Goal: Task Accomplishment & Management: Manage account settings

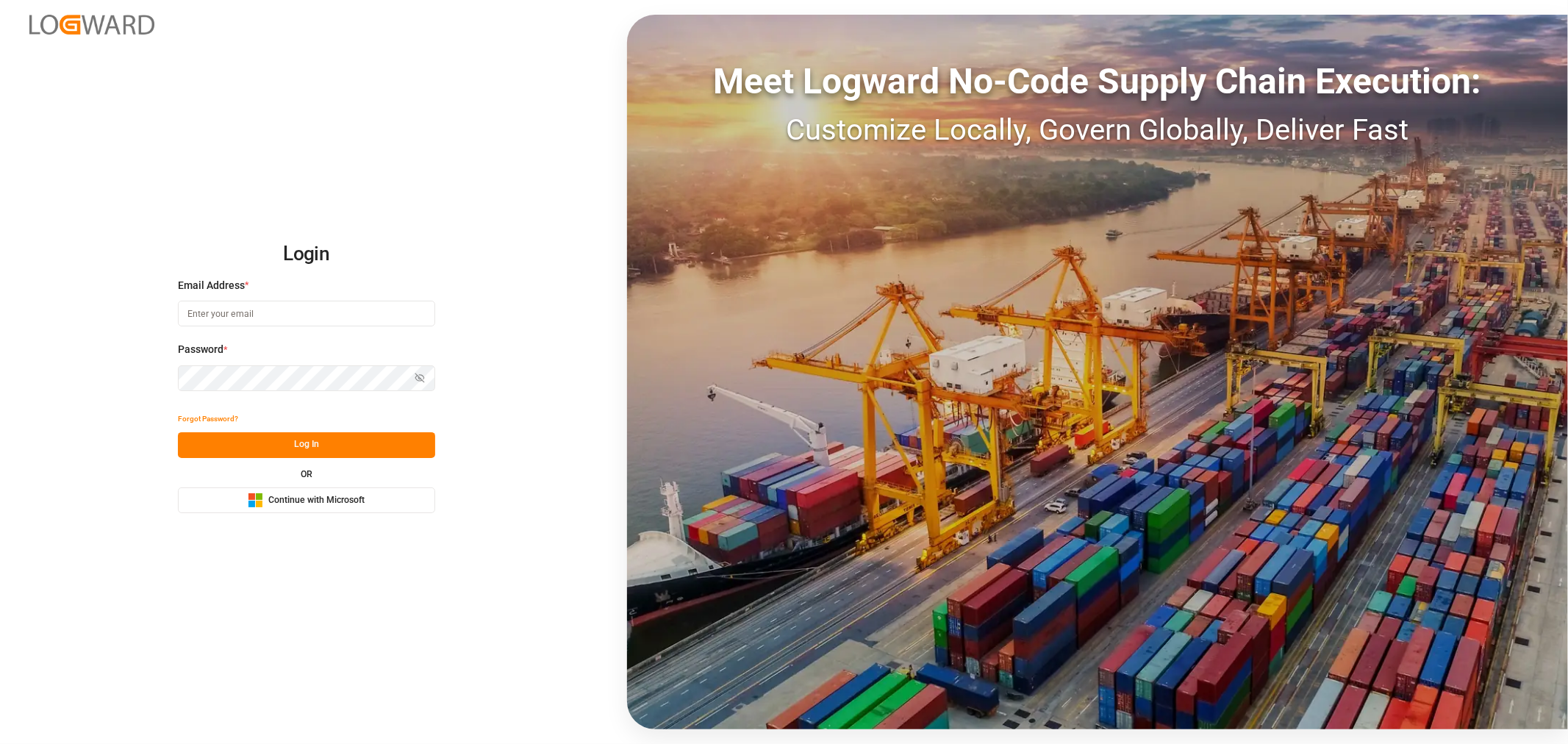
click at [311, 495] on span "Continue with Microsoft" at bounding box center [316, 500] width 96 height 13
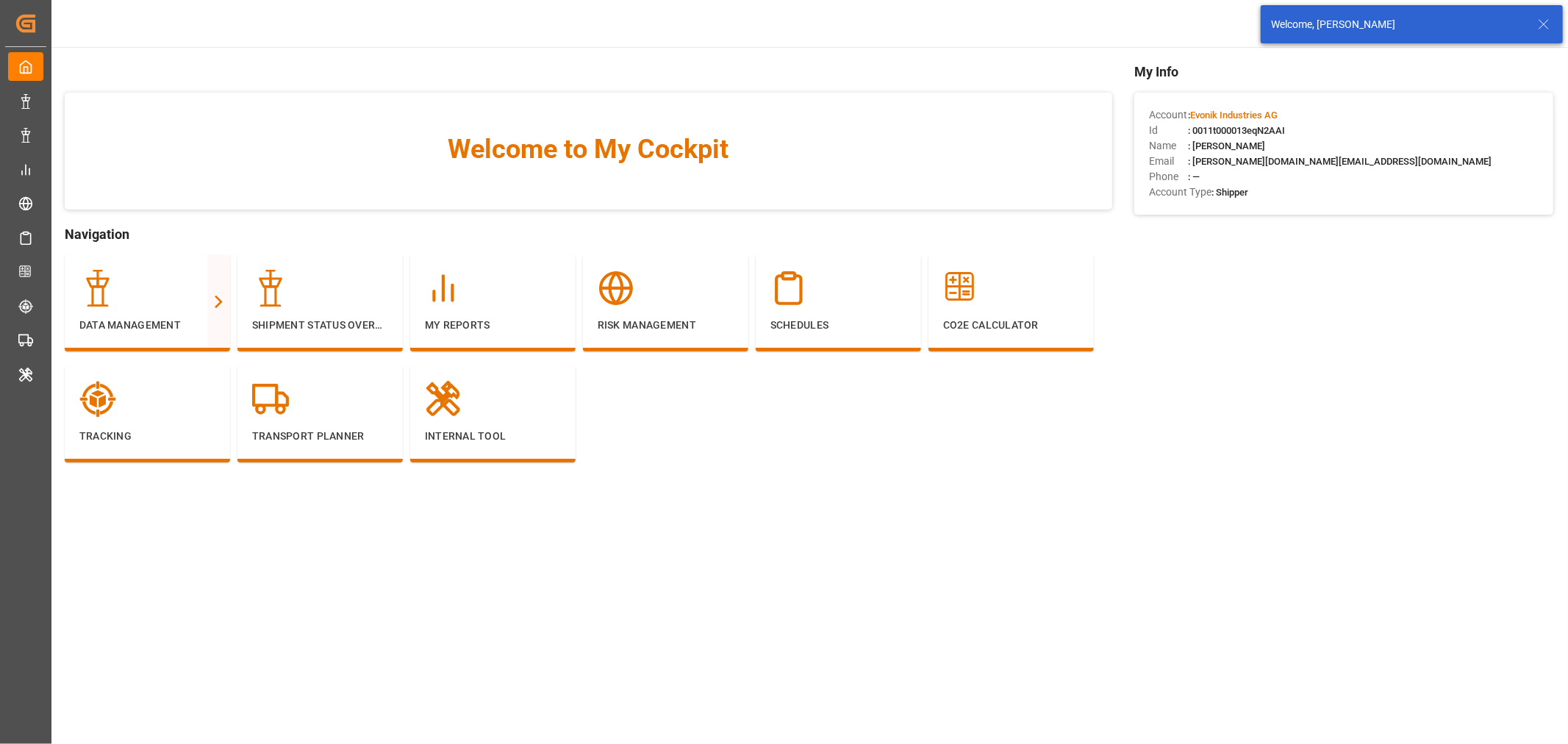
click at [1547, 16] on icon at bounding box center [1544, 24] width 18 height 18
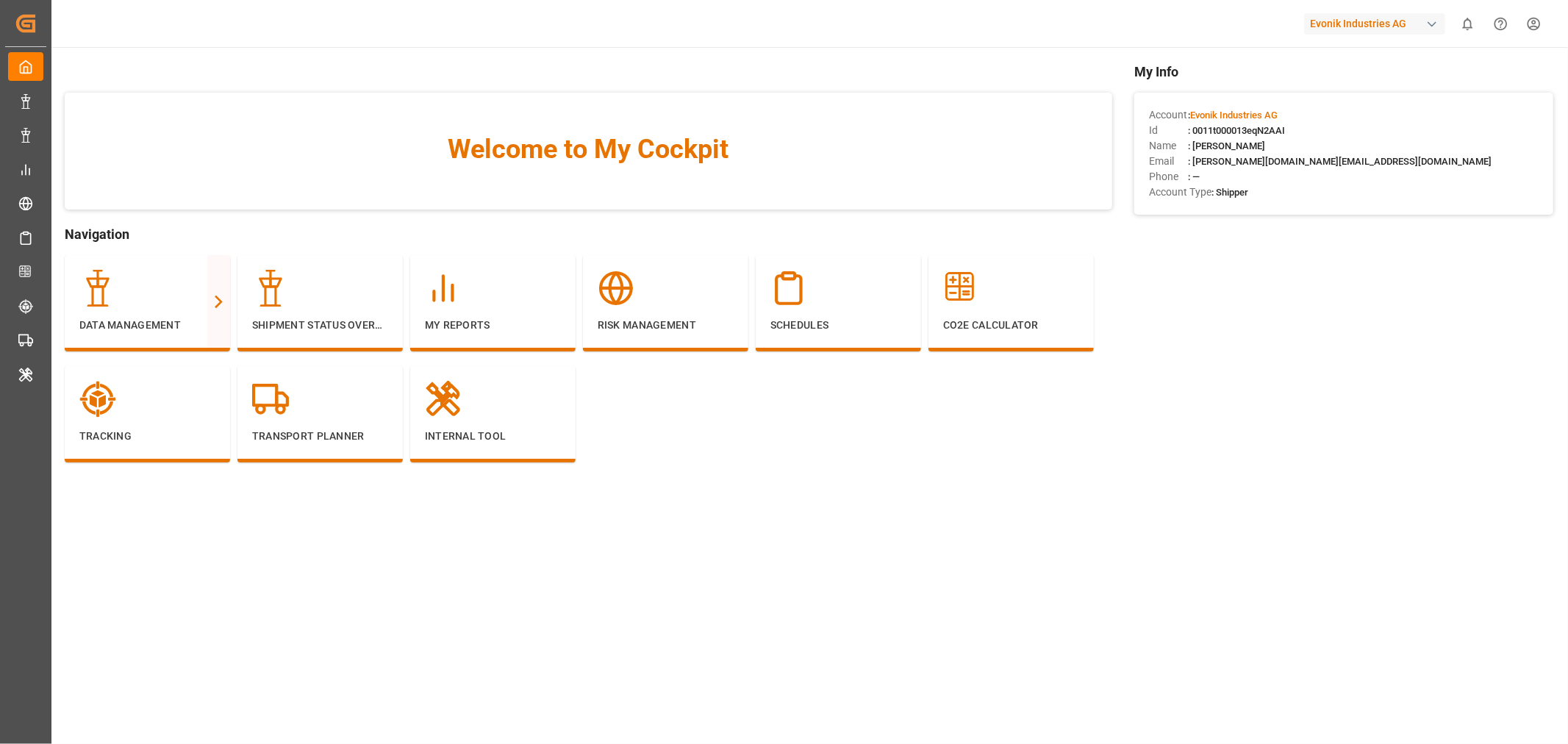
click at [1431, 24] on div "button" at bounding box center [1432, 24] width 14 height 14
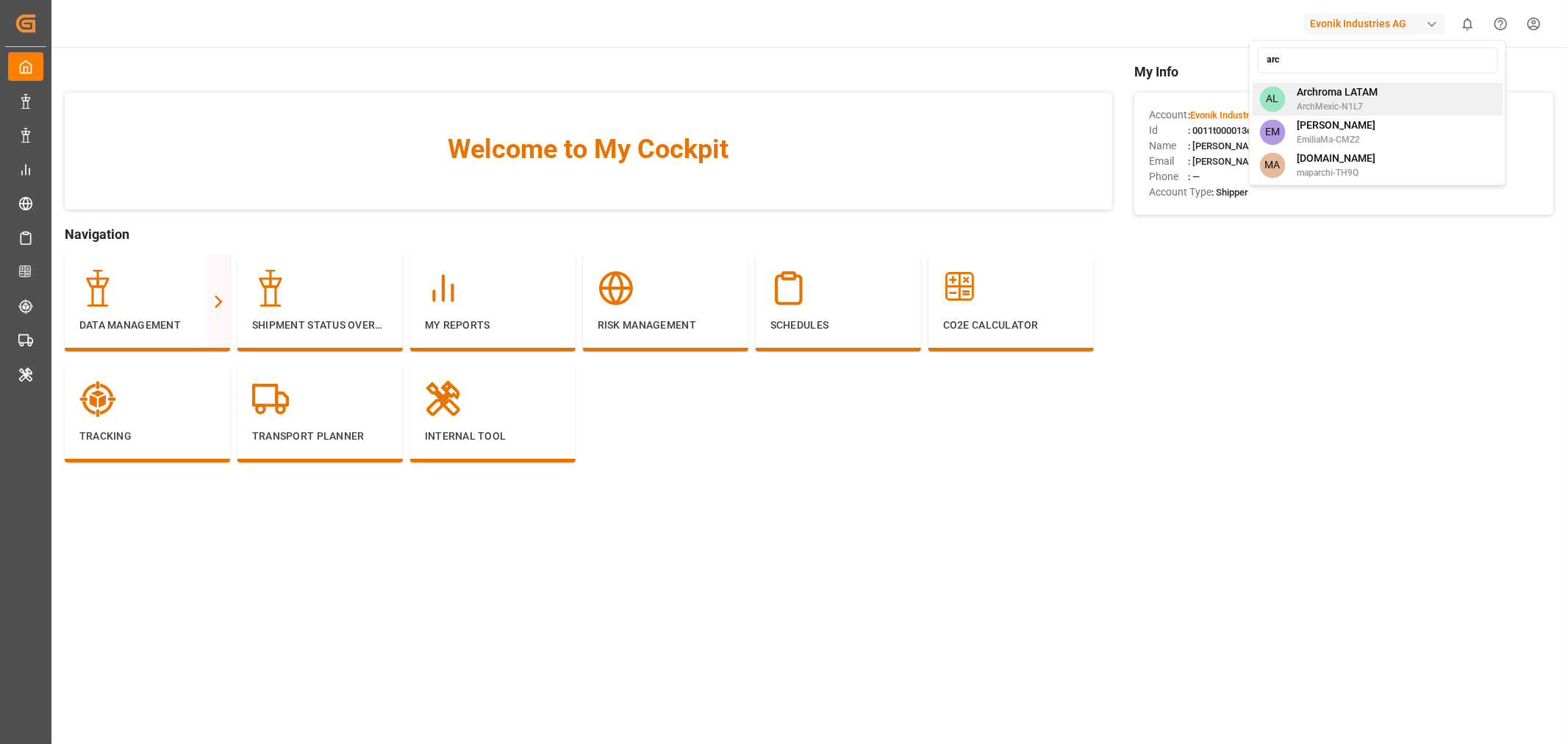
type input "arc"
click at [1362, 97] on span "Archroma LATAM" at bounding box center [1337, 92] width 81 height 15
